Goal: Information Seeking & Learning: Learn about a topic

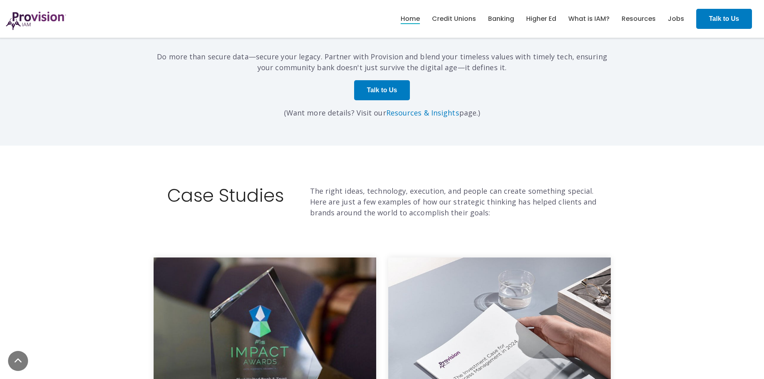
scroll to position [2689, 0]
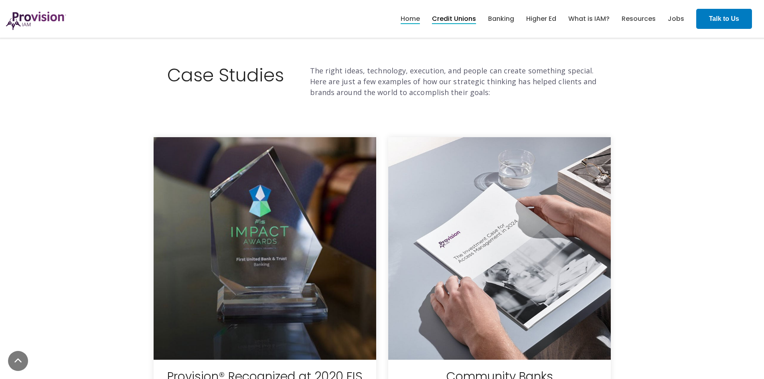
drag, startPoint x: 457, startPoint y: 14, endPoint x: 445, endPoint y: 16, distance: 11.7
click at [457, 14] on link "Credit Unions" at bounding box center [454, 19] width 44 height 14
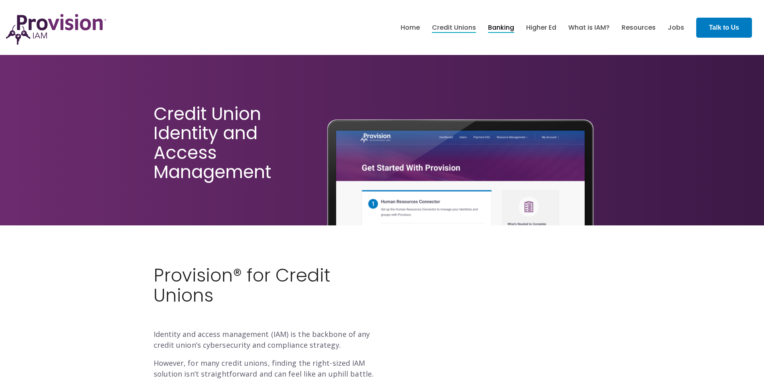
click at [502, 29] on link "Banking" at bounding box center [501, 28] width 26 height 14
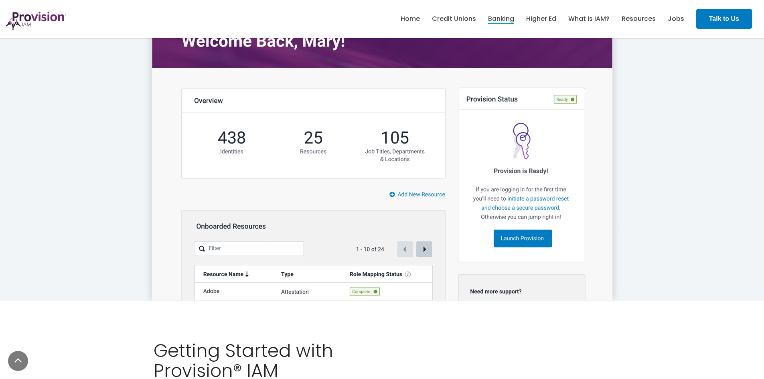
scroll to position [1364, 0]
